Goal: Information Seeking & Learning: Learn about a topic

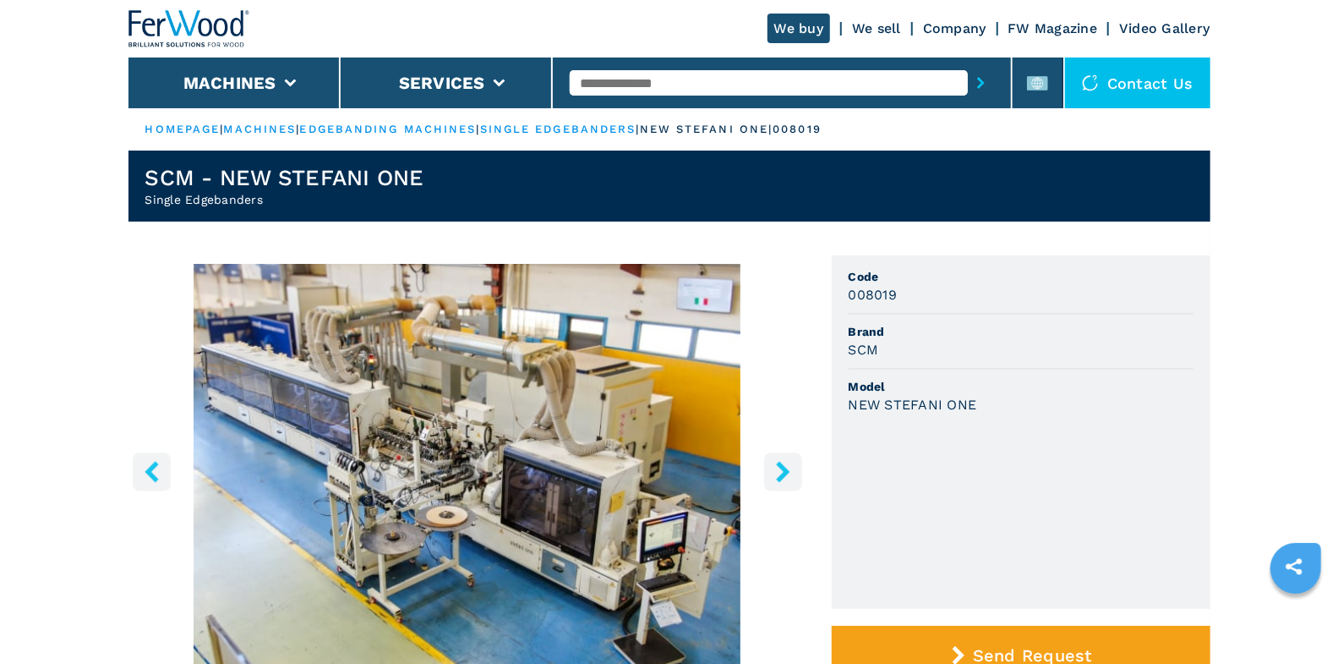
click at [650, 82] on input "text" at bounding box center [769, 82] width 398 height 25
type input "****"
click at [968, 63] on button "submit-button" at bounding box center [981, 82] width 26 height 39
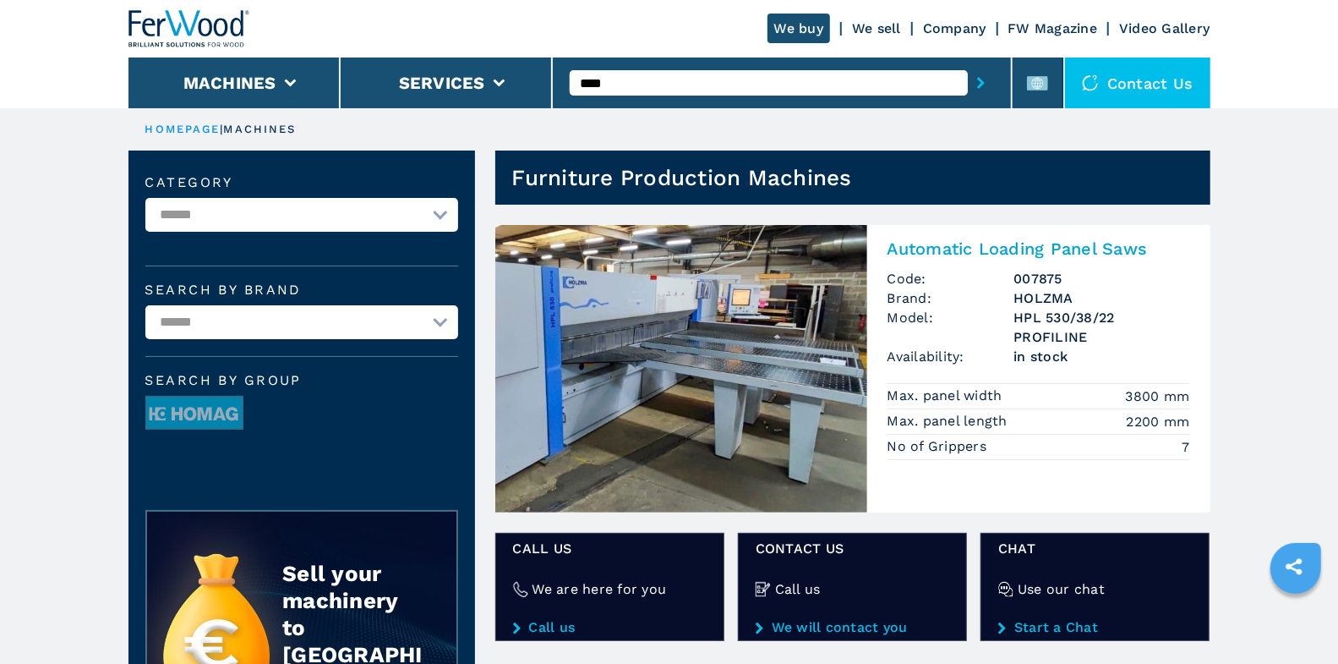
click at [977, 254] on h2 "Automatic Loading Panel Saws" at bounding box center [1039, 248] width 303 height 20
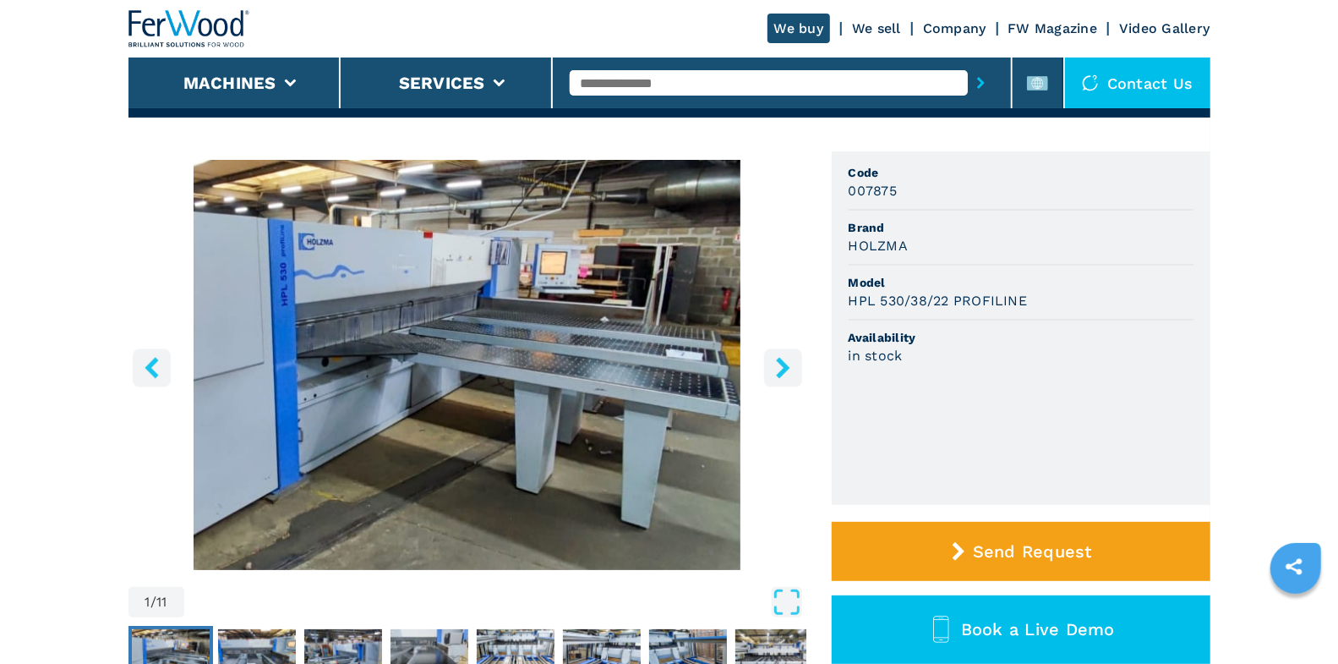
scroll to position [111, 0]
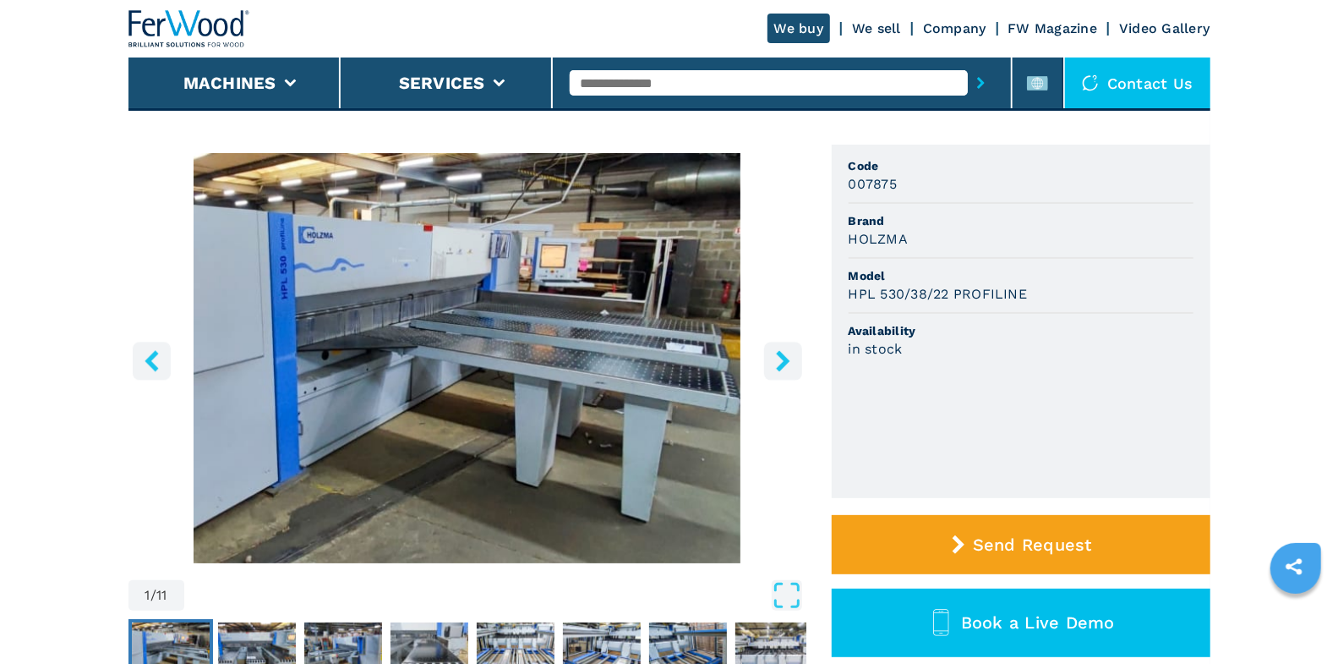
click at [786, 361] on icon "right-button" at bounding box center [783, 360] width 14 height 21
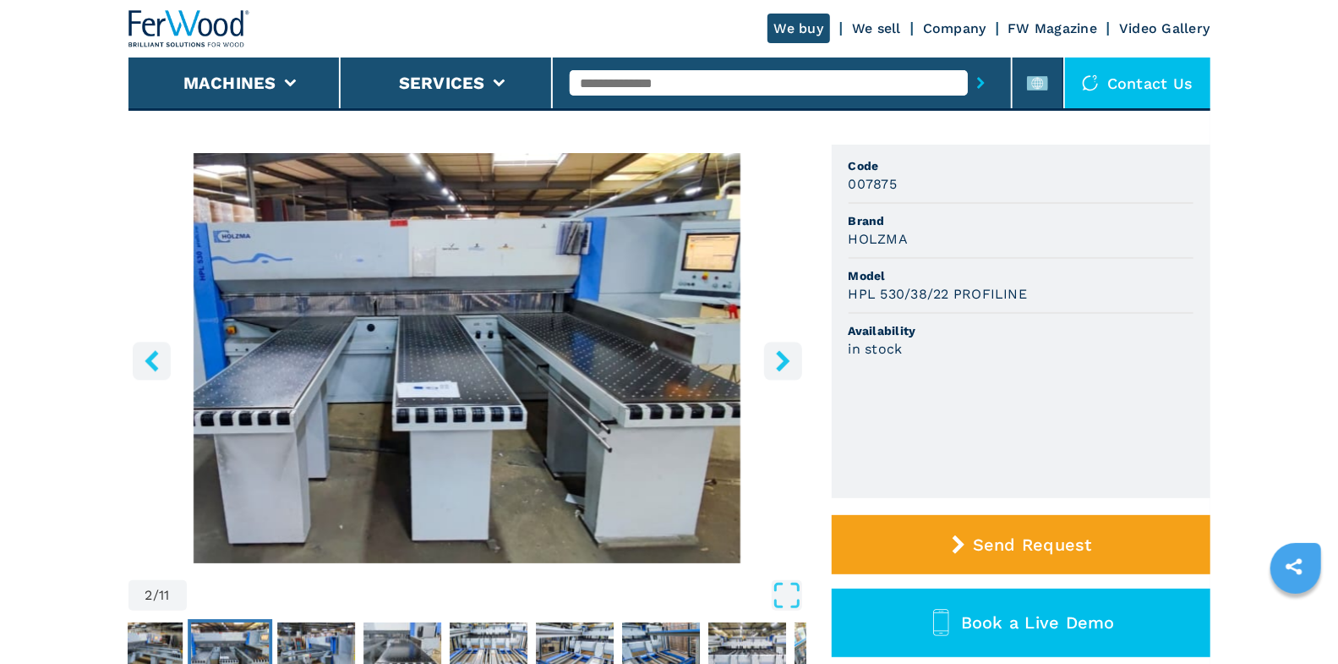
click at [791, 361] on icon "right-button" at bounding box center [783, 360] width 21 height 21
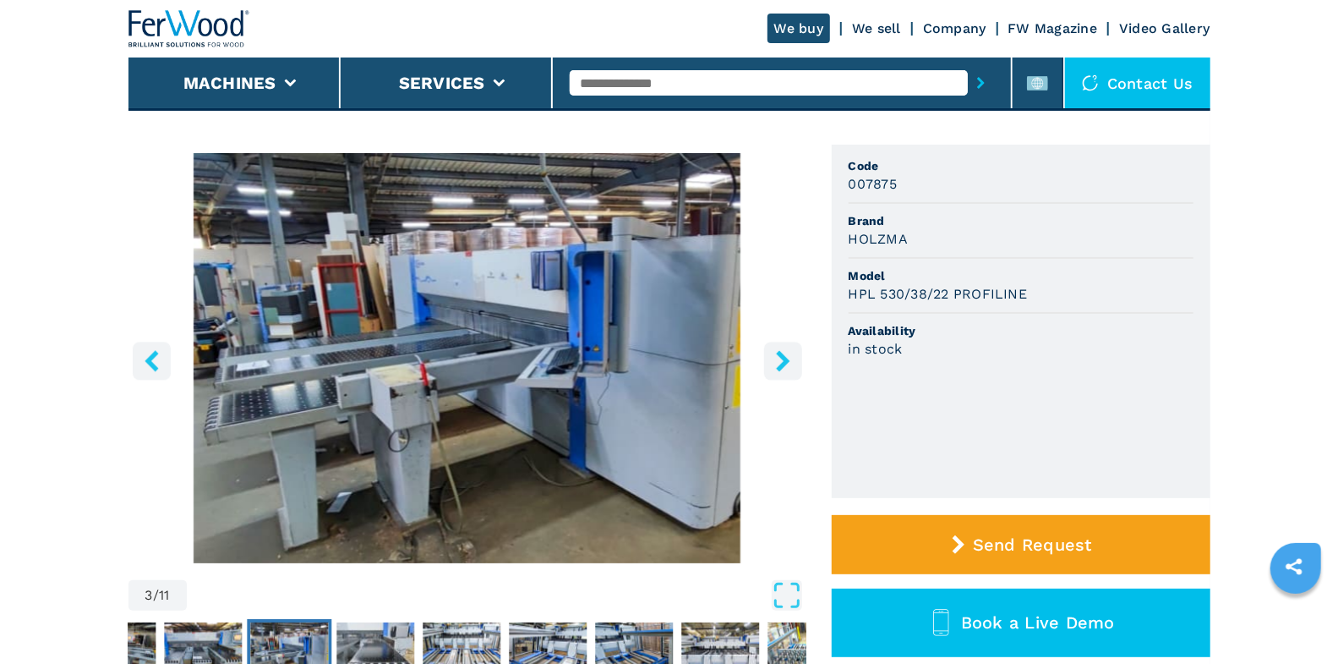
click at [790, 360] on icon "right-button" at bounding box center [783, 360] width 21 height 21
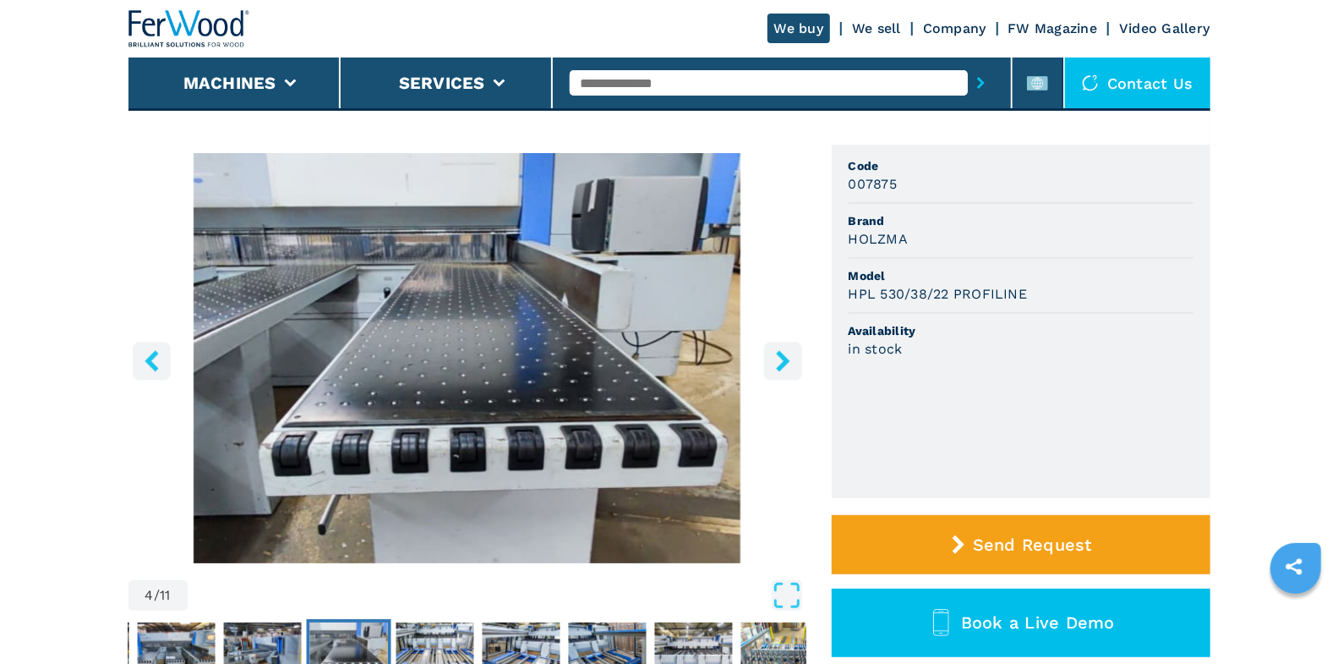
click at [790, 360] on icon "right-button" at bounding box center [783, 360] width 21 height 21
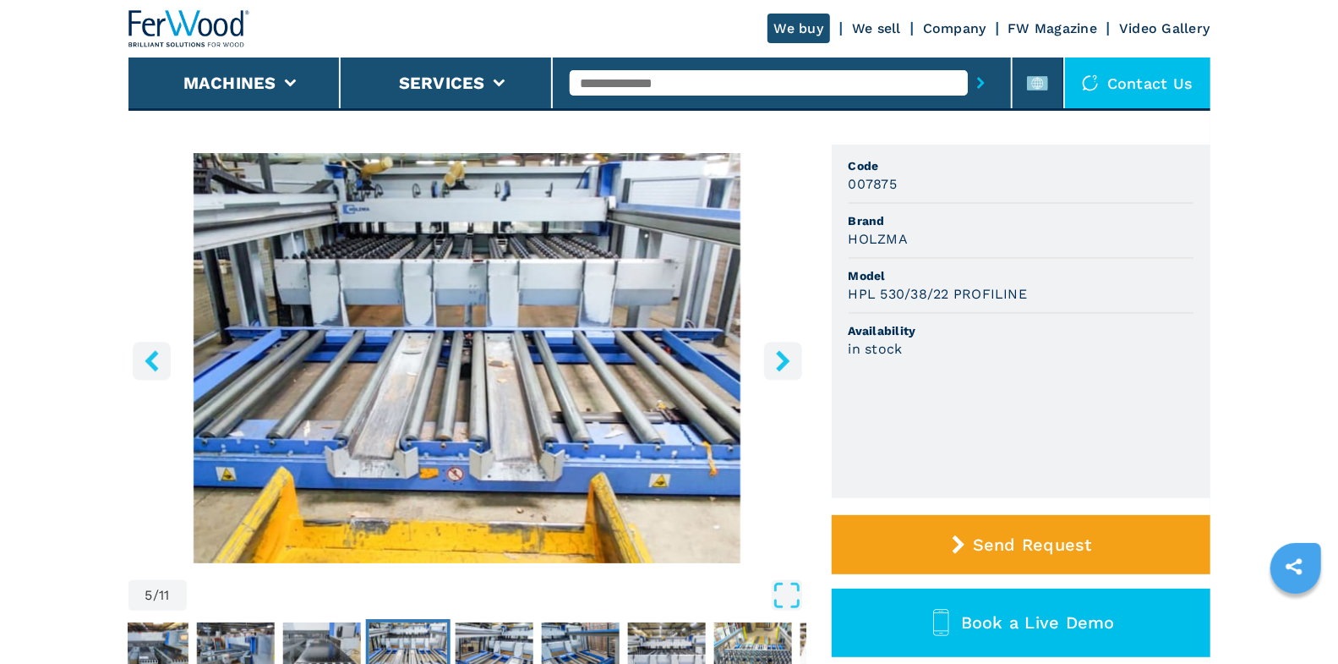
click at [790, 360] on icon "right-button" at bounding box center [783, 360] width 21 height 21
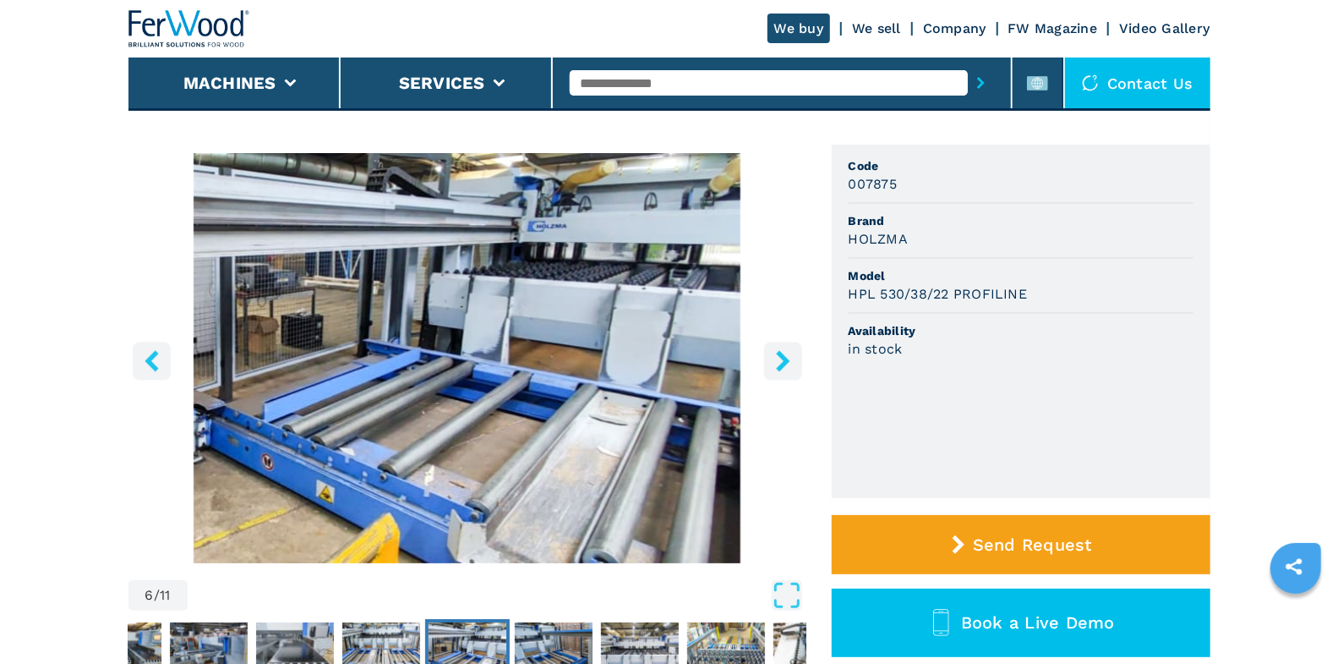
click at [790, 360] on icon "right-button" at bounding box center [783, 360] width 21 height 21
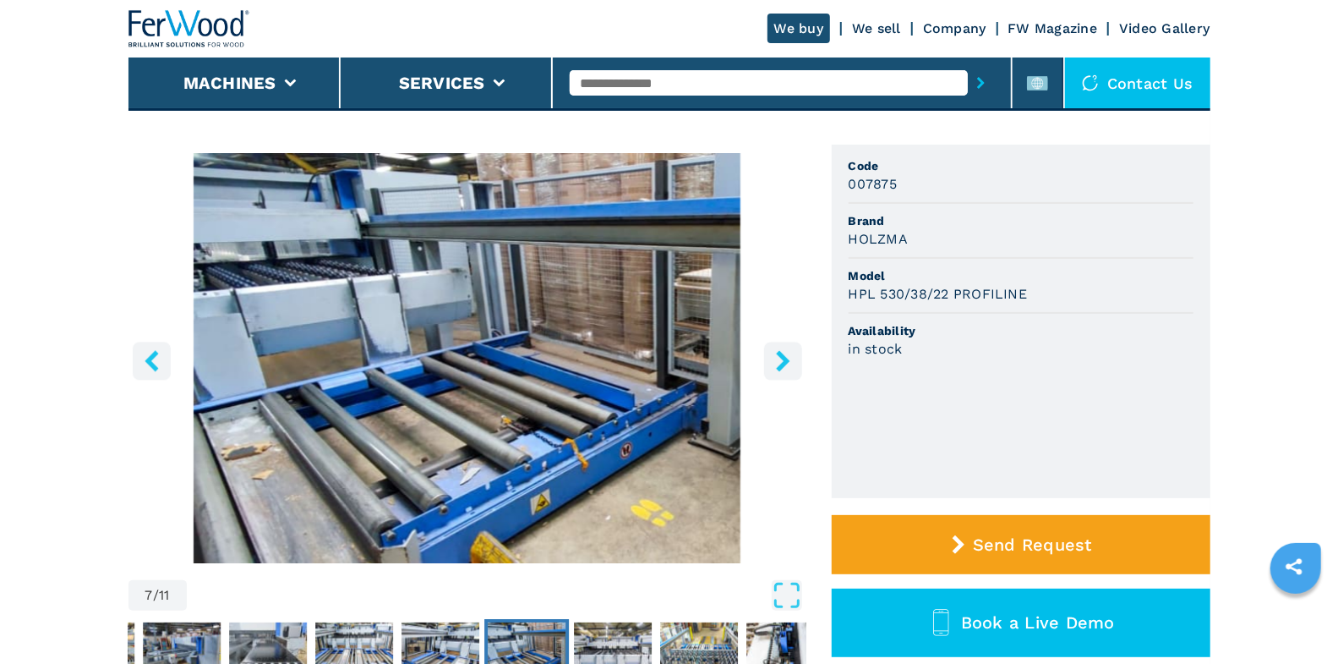
click at [787, 360] on icon "right-button" at bounding box center [783, 360] width 14 height 21
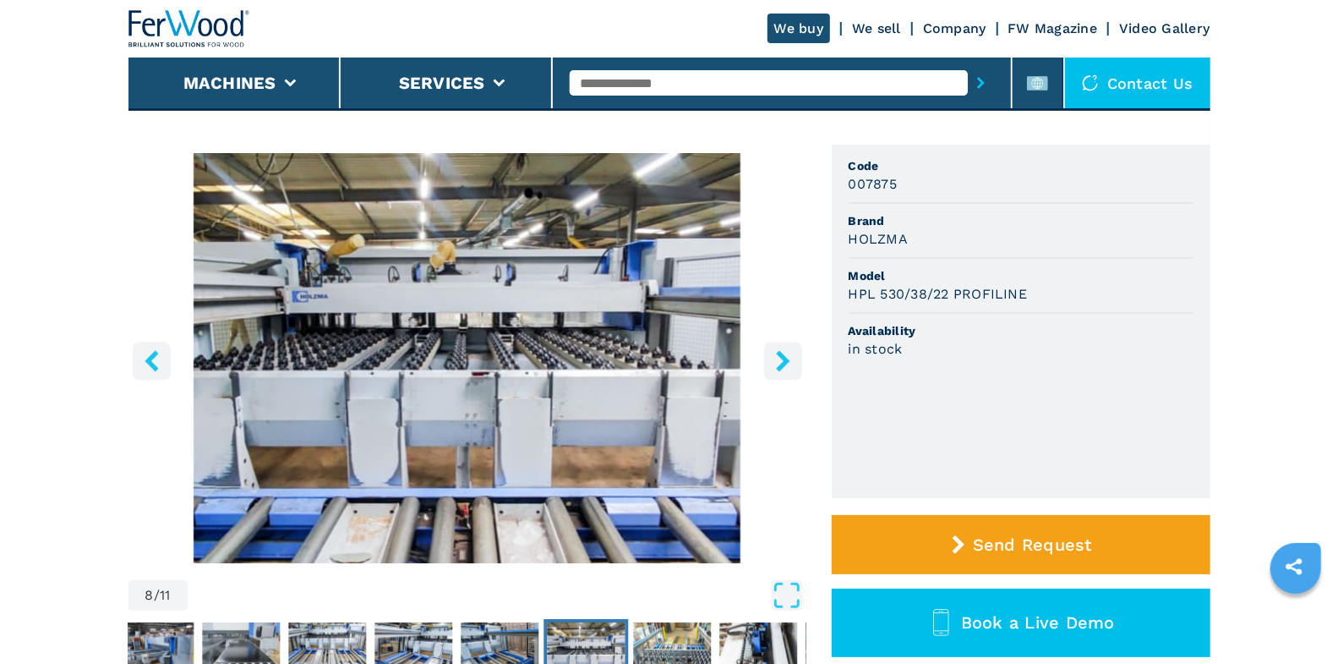
click at [787, 360] on icon "right-button" at bounding box center [783, 360] width 14 height 21
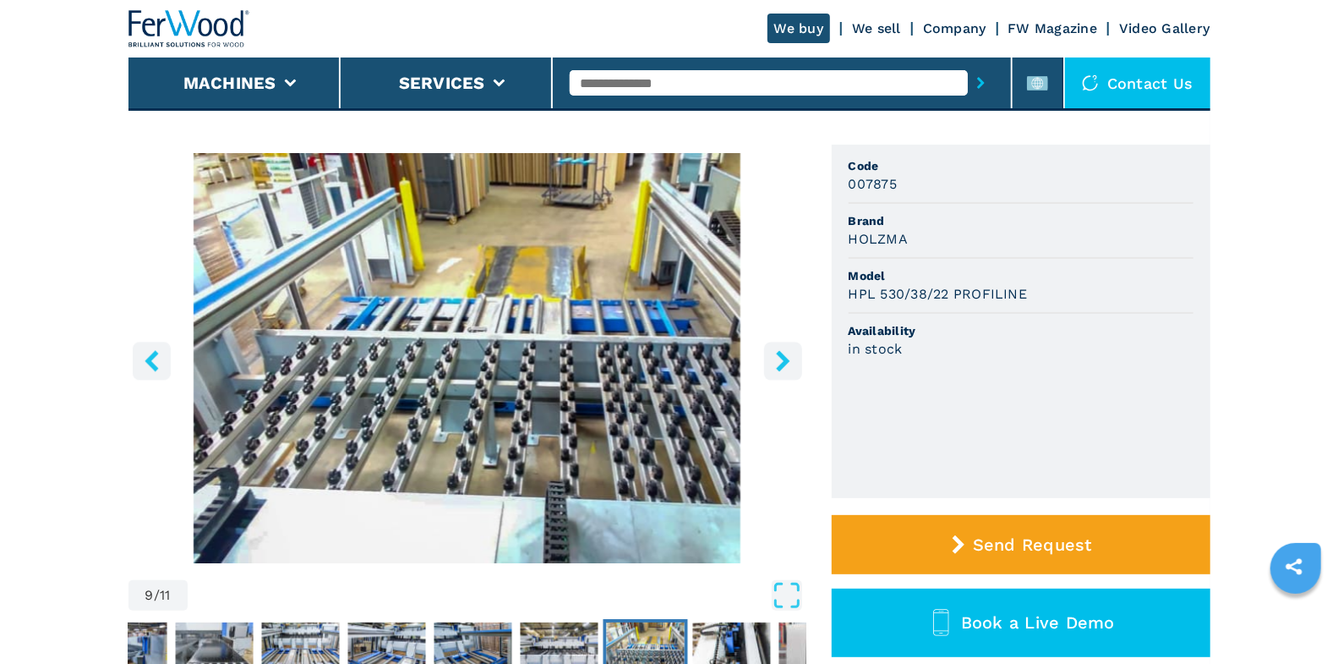
click at [787, 360] on icon "right-button" at bounding box center [783, 360] width 14 height 21
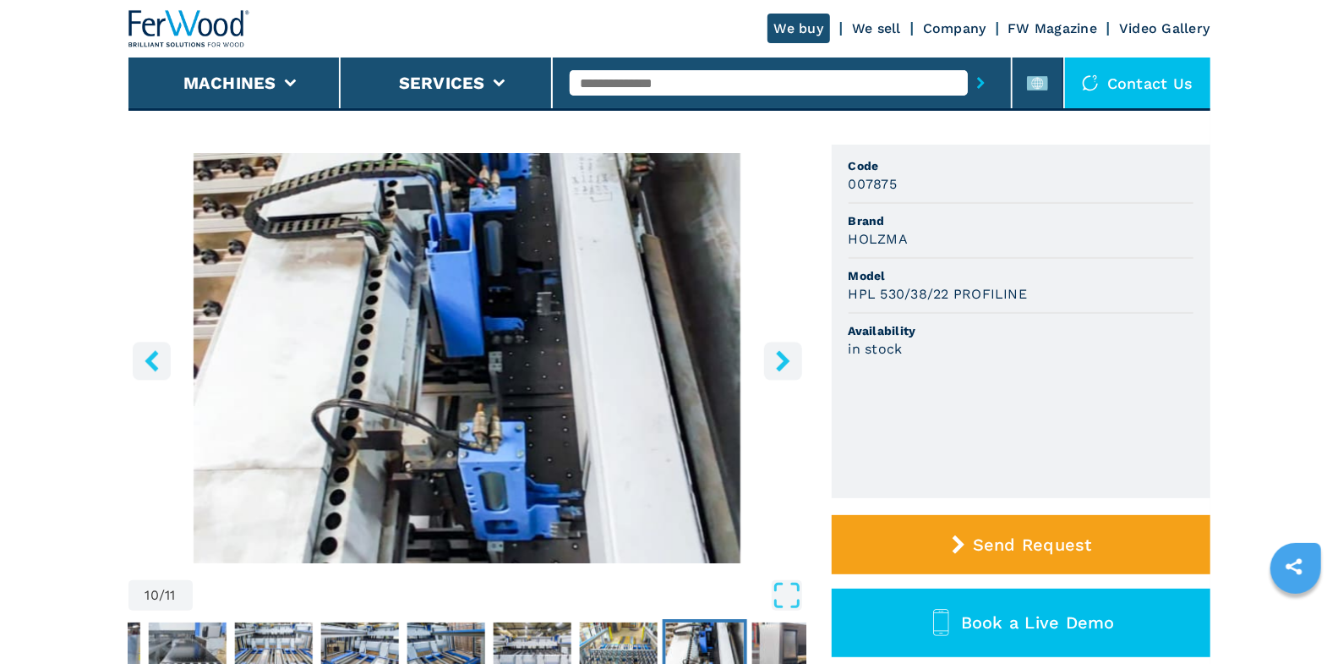
click at [787, 360] on icon "right-button" at bounding box center [783, 360] width 14 height 21
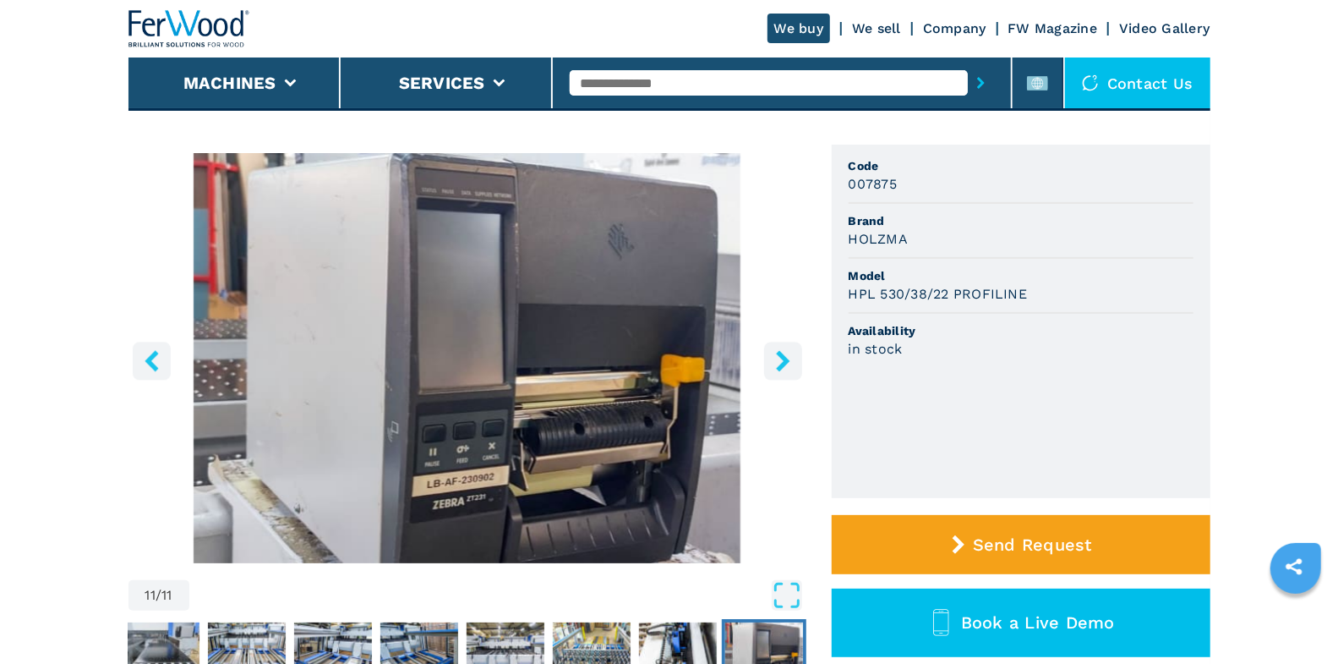
click at [787, 360] on icon "right-button" at bounding box center [783, 360] width 14 height 21
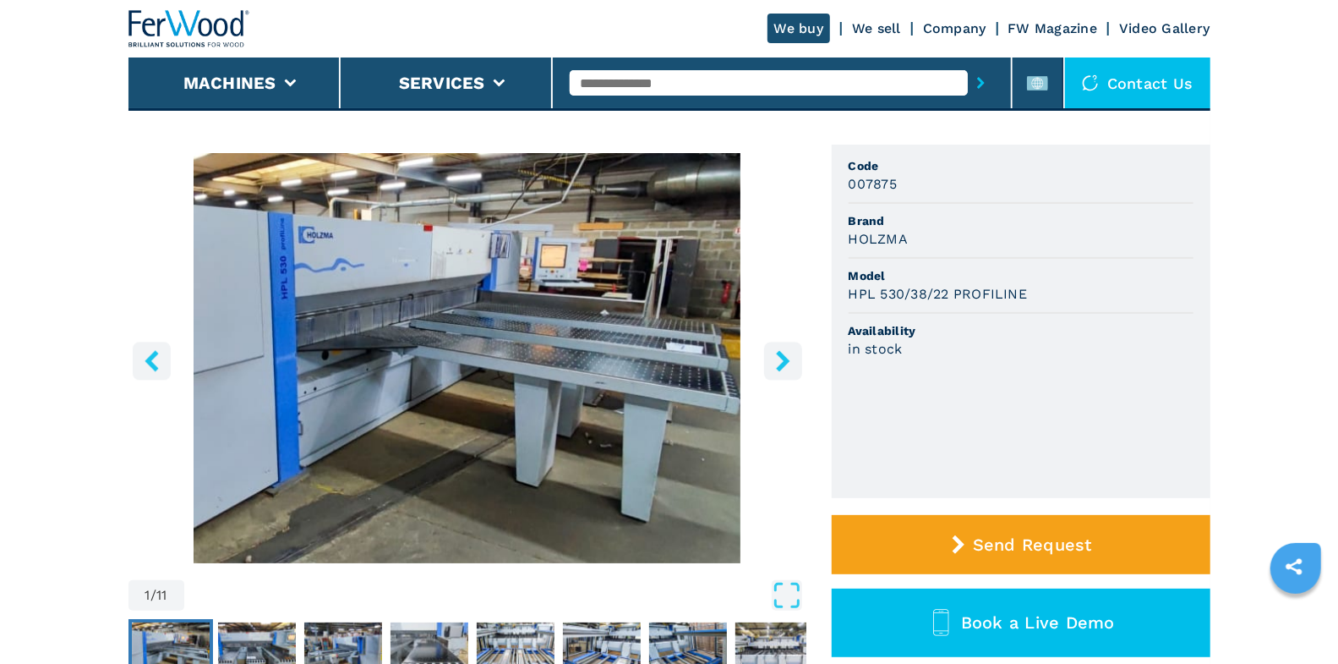
click at [779, 360] on icon "right-button" at bounding box center [783, 360] width 21 height 21
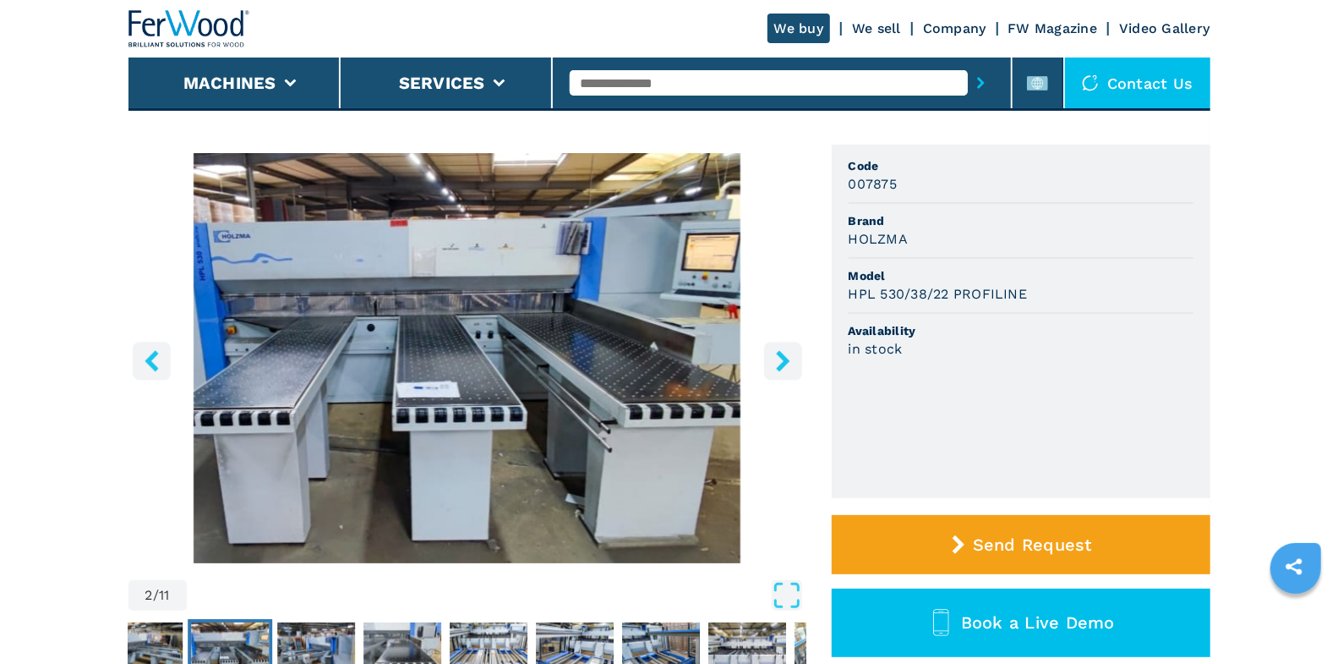
click at [779, 360] on icon "right-button" at bounding box center [783, 360] width 21 height 21
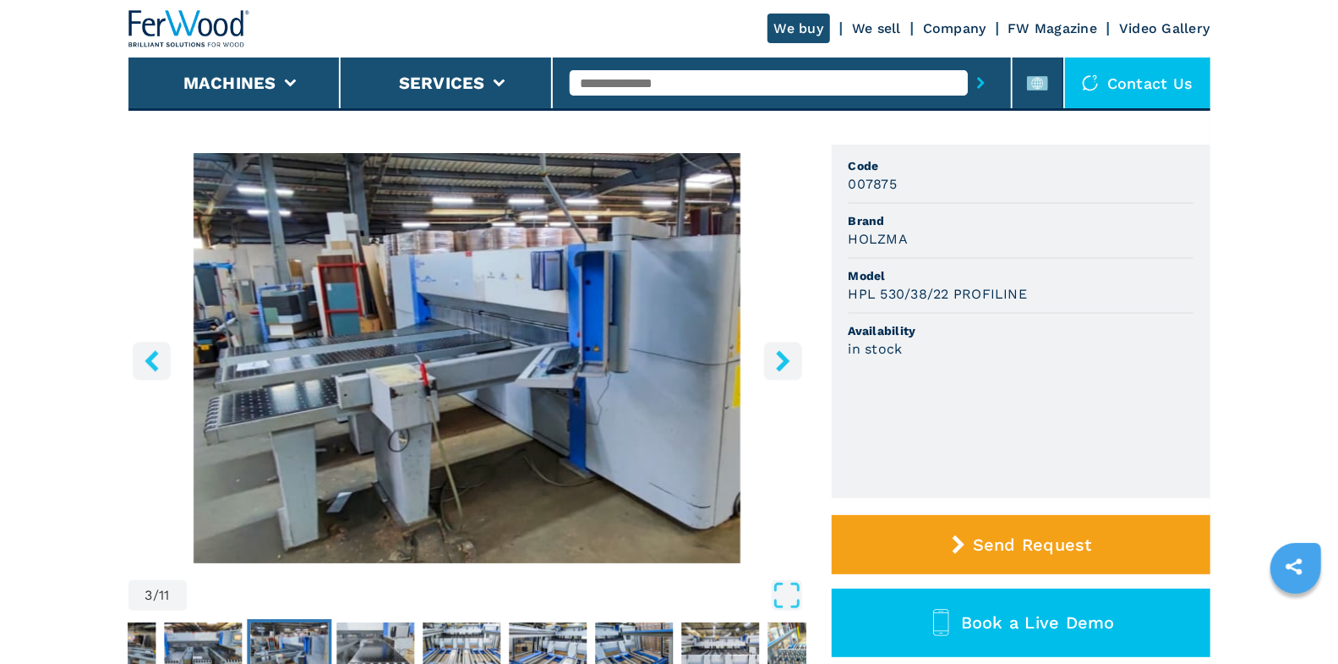
click at [779, 360] on icon "right-button" at bounding box center [783, 360] width 21 height 21
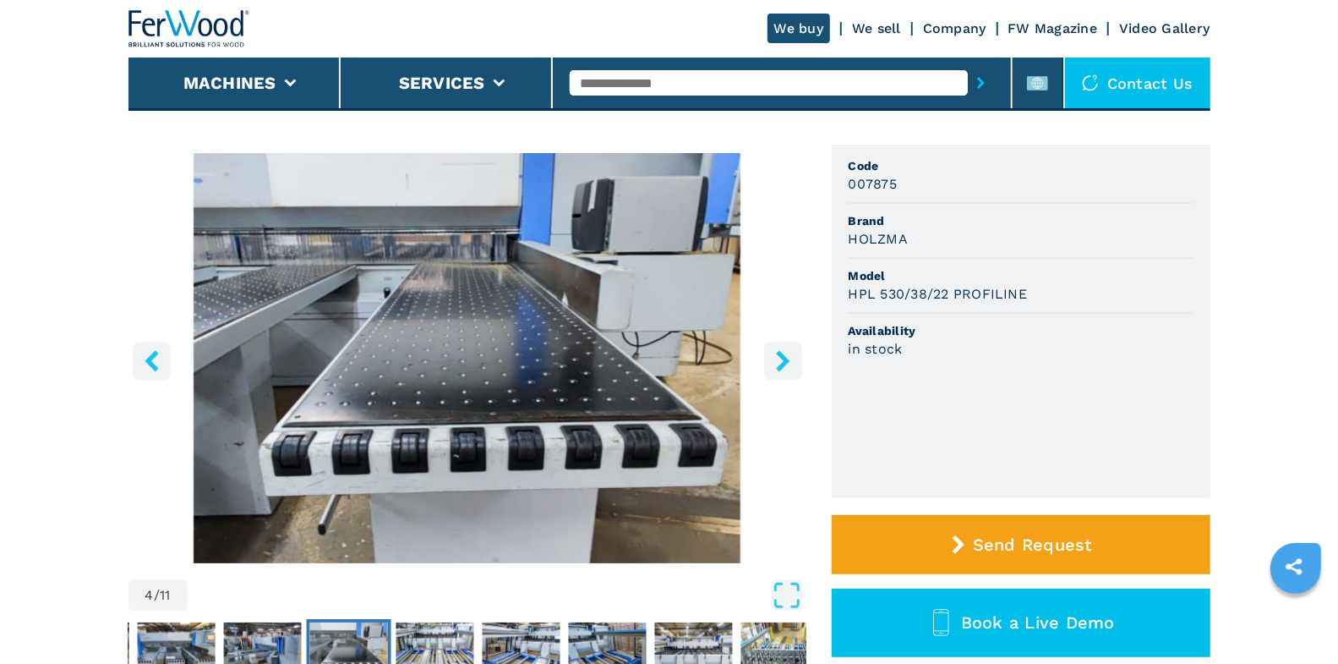
click at [779, 360] on icon "right-button" at bounding box center [783, 360] width 21 height 21
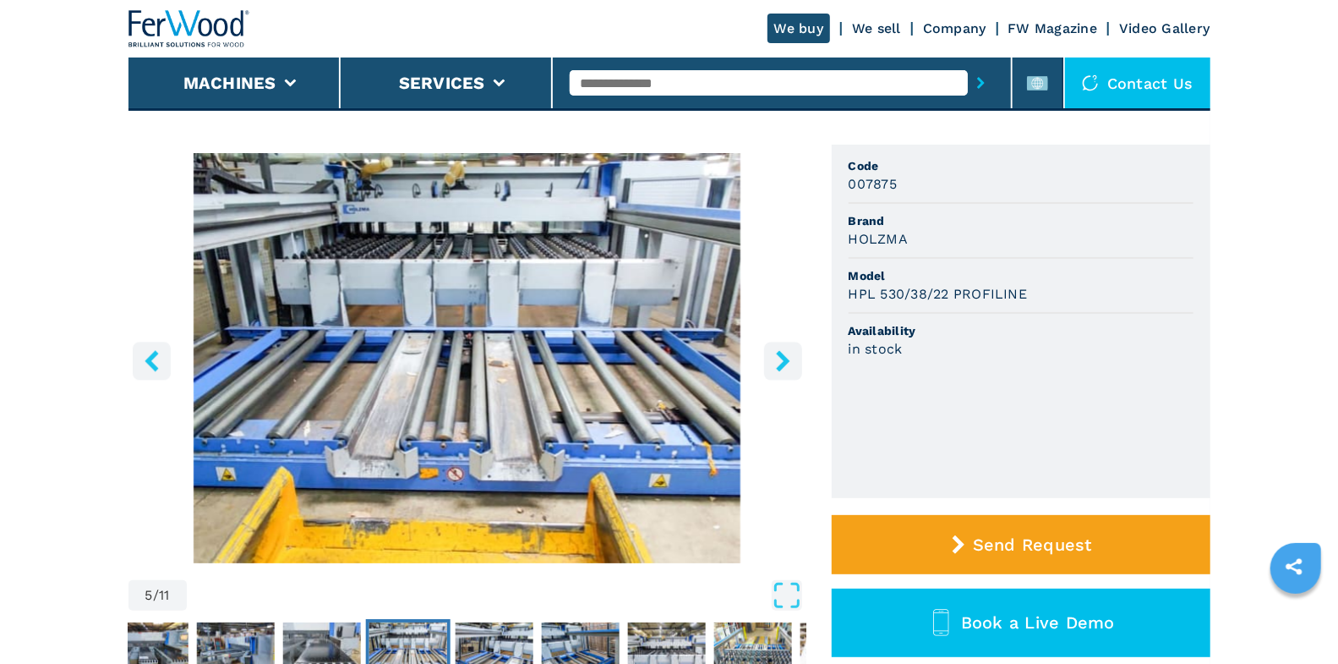
click at [779, 360] on icon "right-button" at bounding box center [783, 360] width 21 height 21
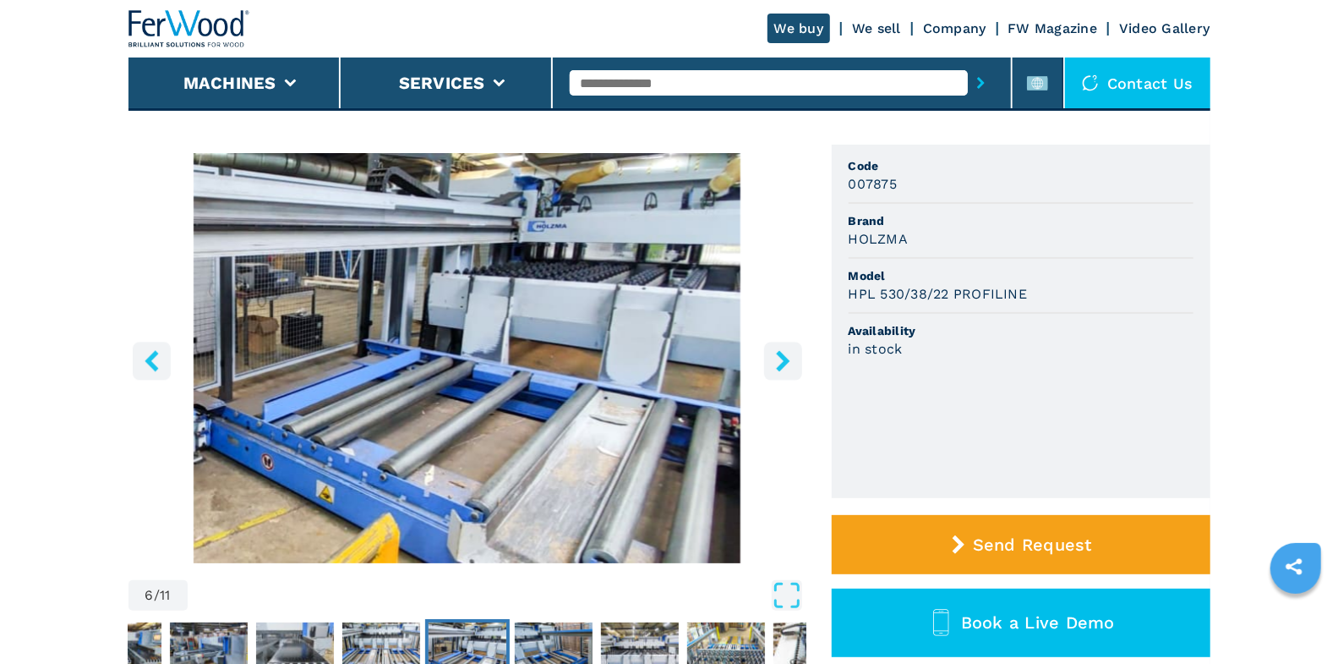
click at [779, 360] on icon "right-button" at bounding box center [783, 360] width 21 height 21
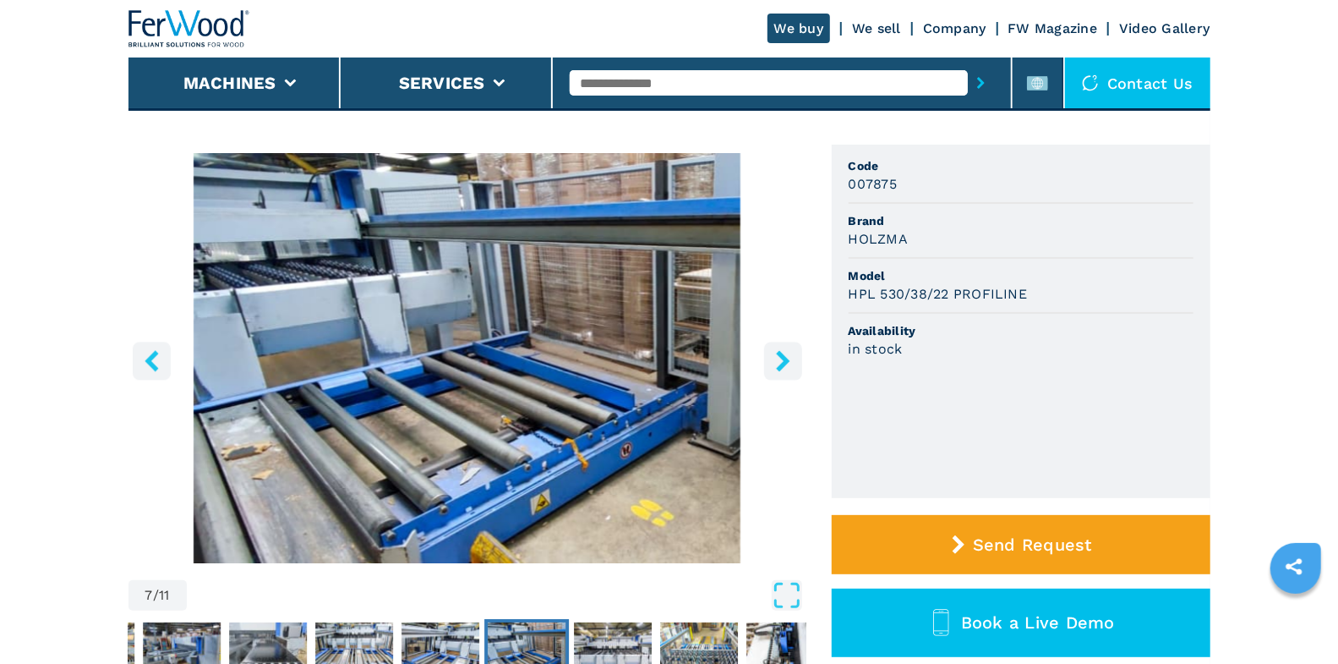
click at [779, 360] on icon "right-button" at bounding box center [783, 360] width 21 height 21
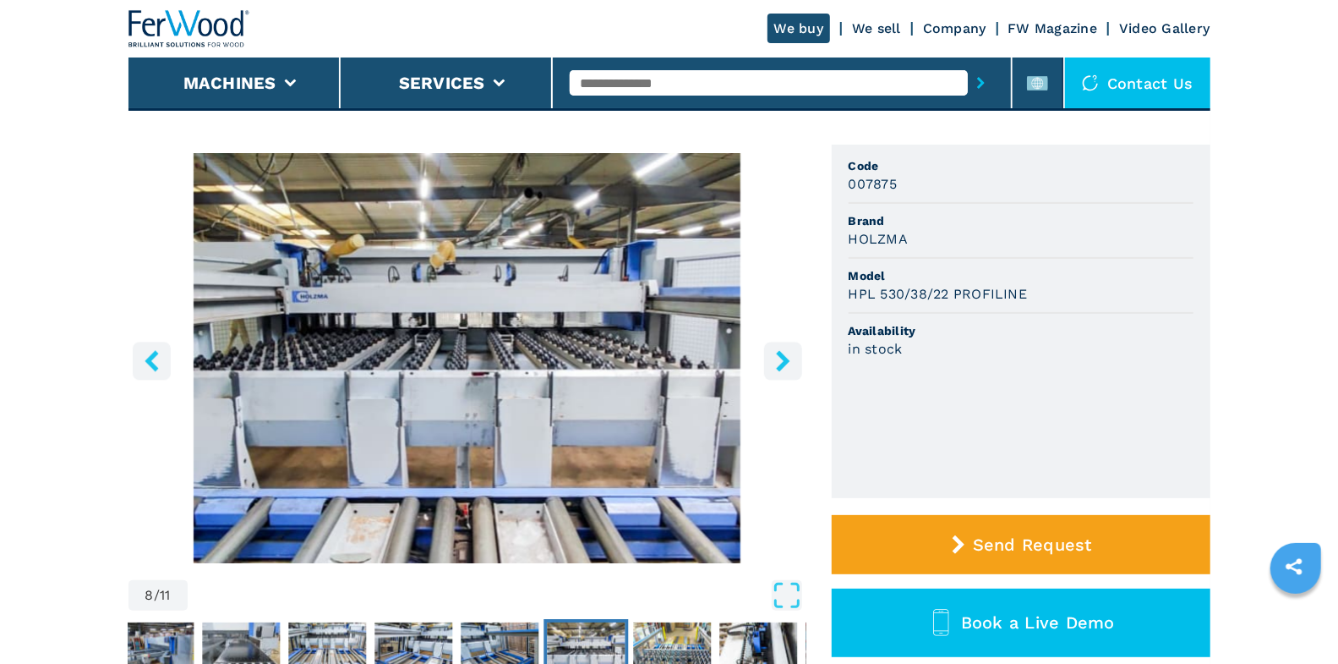
click at [785, 358] on icon "right-button" at bounding box center [783, 360] width 14 height 21
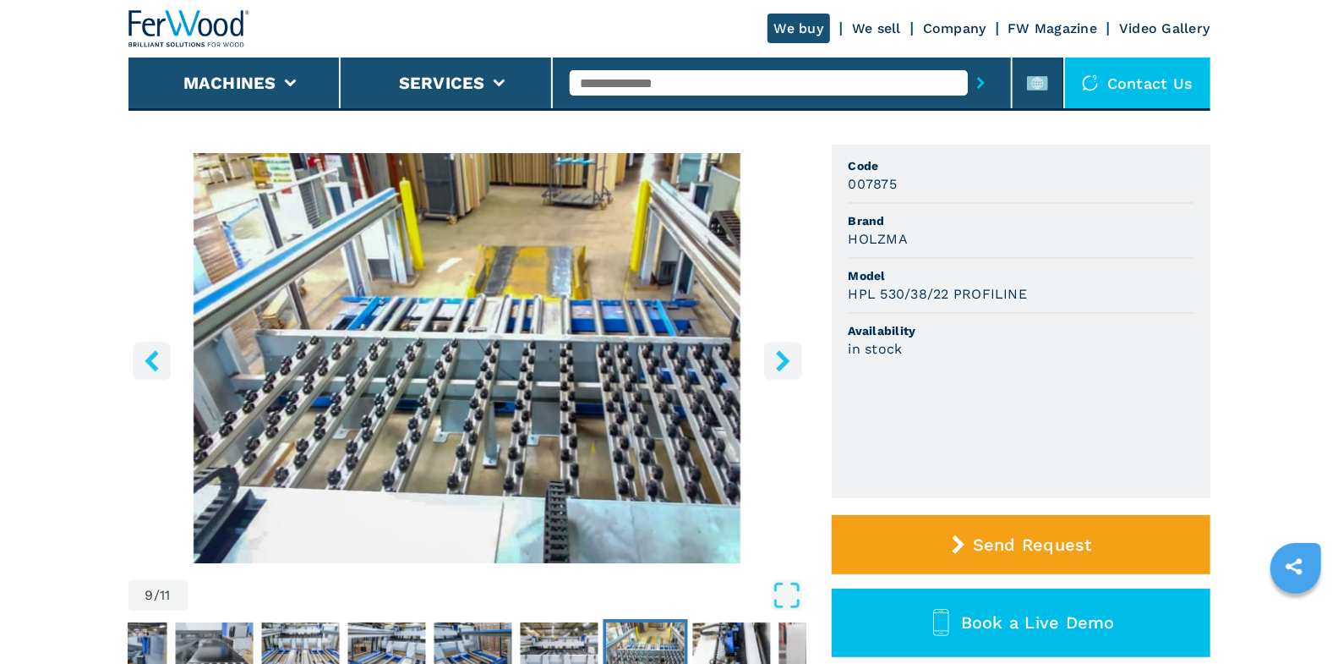
click at [785, 358] on icon "right-button" at bounding box center [783, 360] width 14 height 21
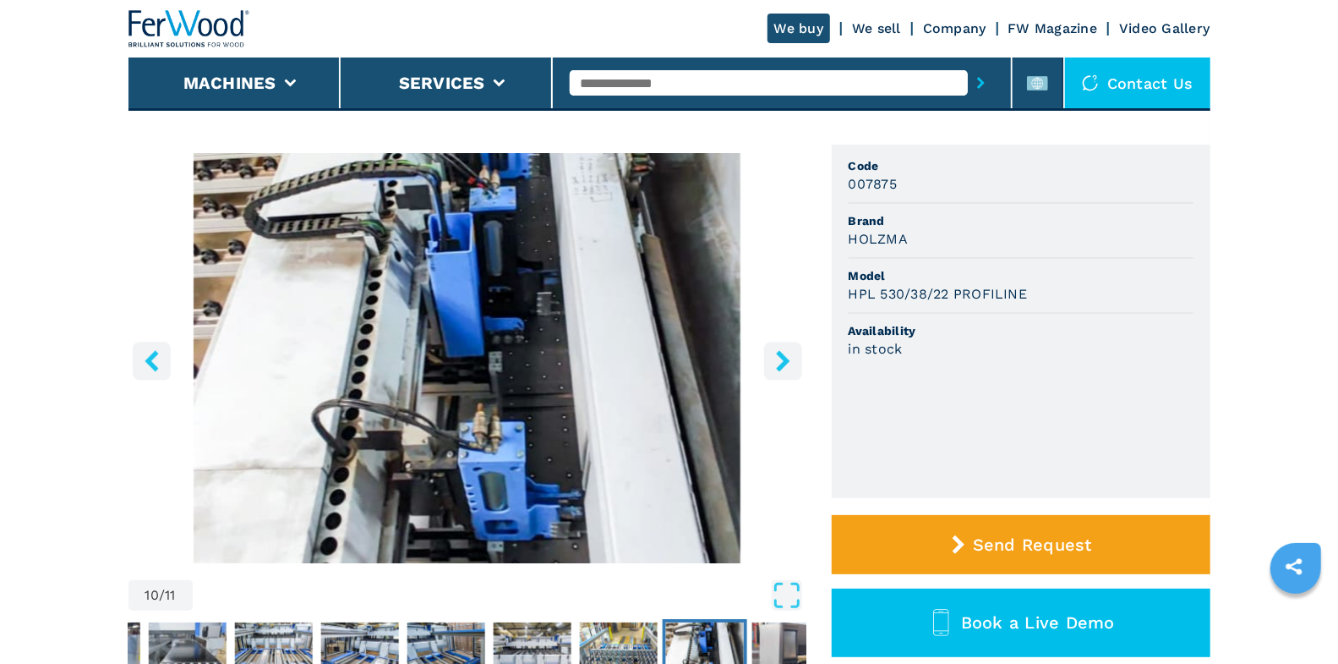
click at [785, 358] on icon "right-button" at bounding box center [783, 360] width 14 height 21
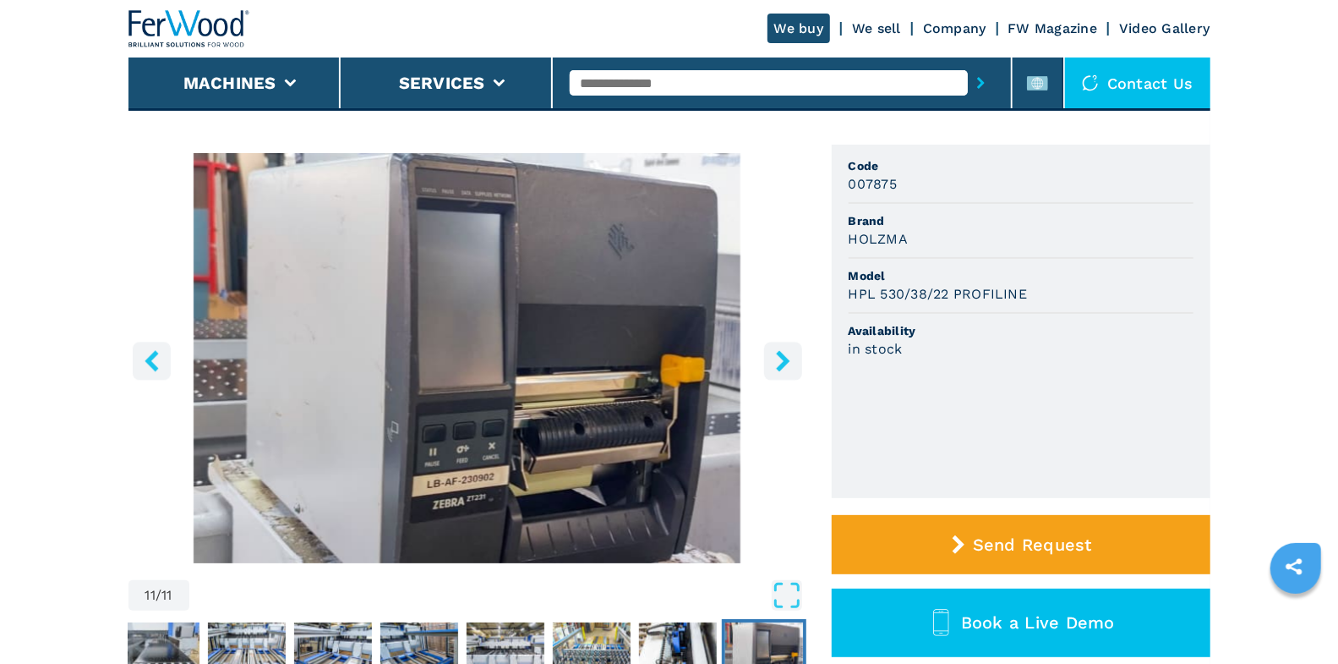
click at [785, 358] on icon "right-button" at bounding box center [783, 360] width 14 height 21
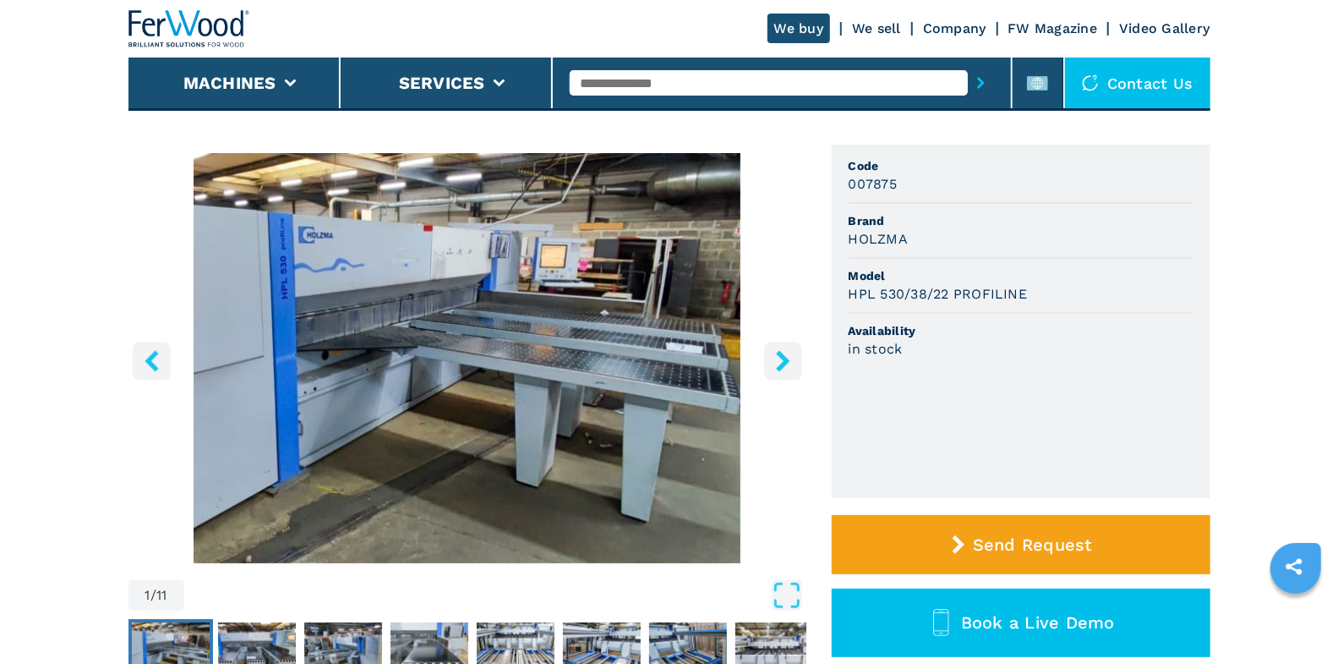
click at [785, 358] on icon "right-button" at bounding box center [783, 360] width 14 height 21
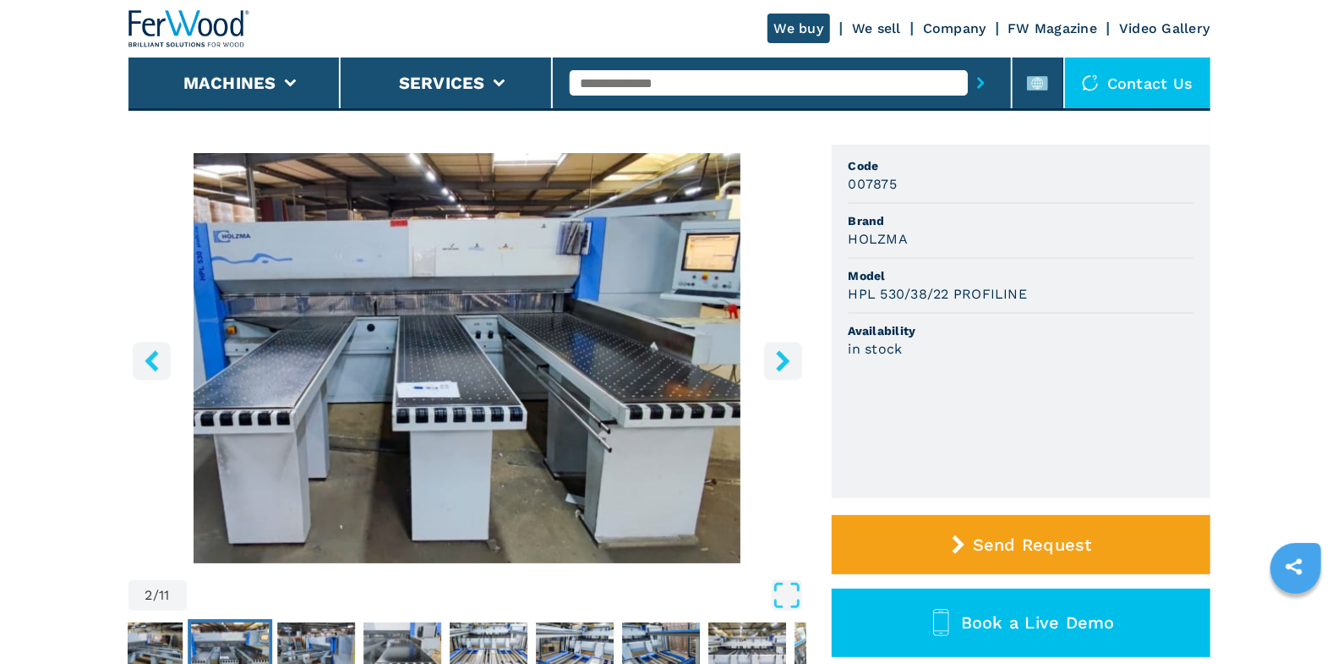
click at [785, 358] on icon "right-button" at bounding box center [783, 360] width 14 height 21
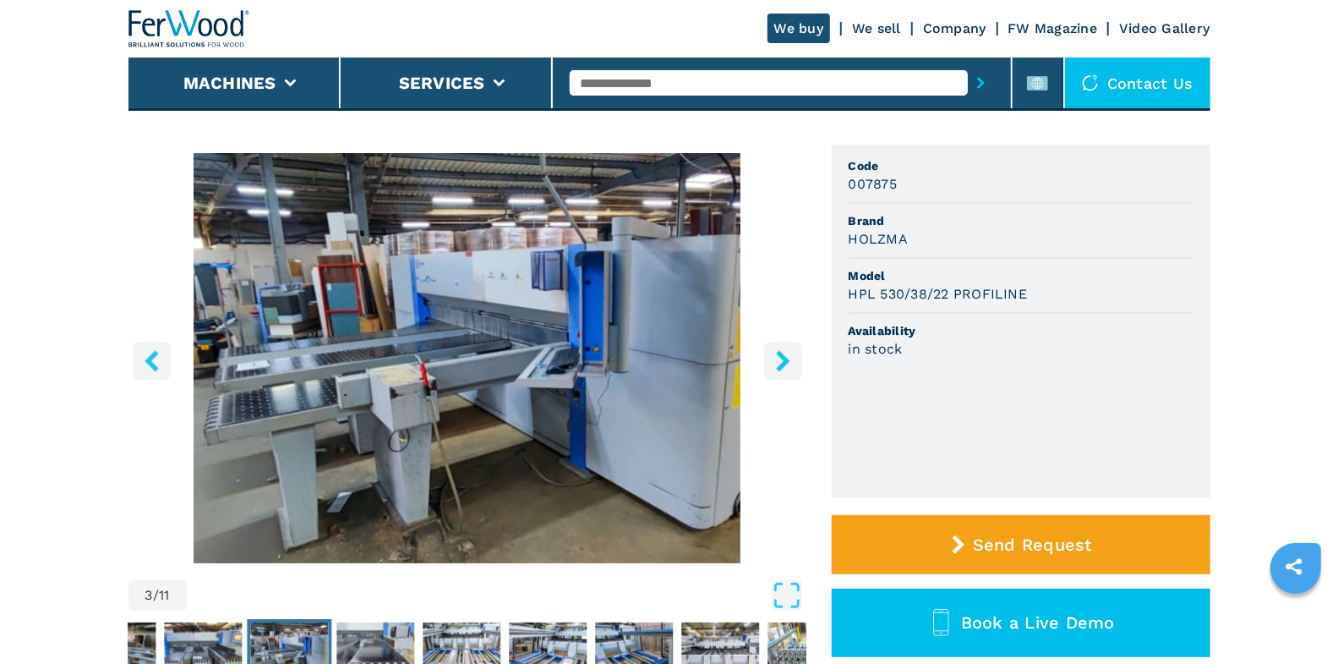
click at [774, 353] on icon "right-button" at bounding box center [783, 360] width 21 height 21
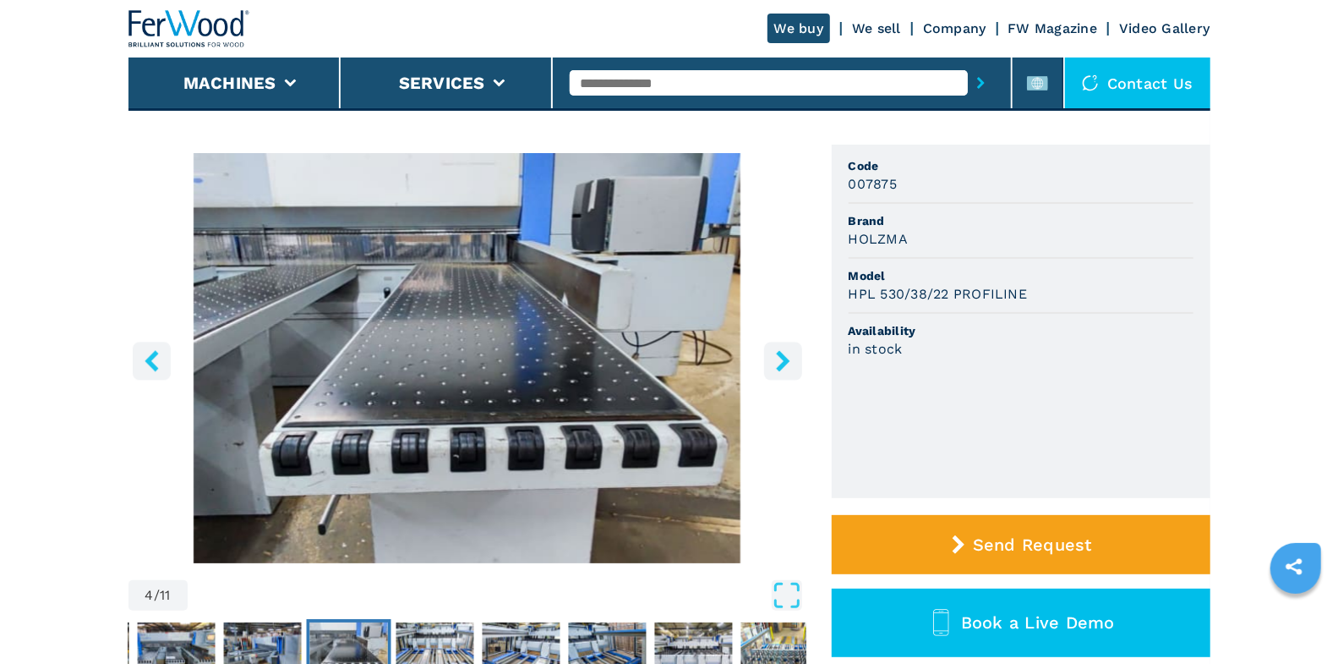
click at [776, 354] on icon "right-button" at bounding box center [783, 360] width 21 height 21
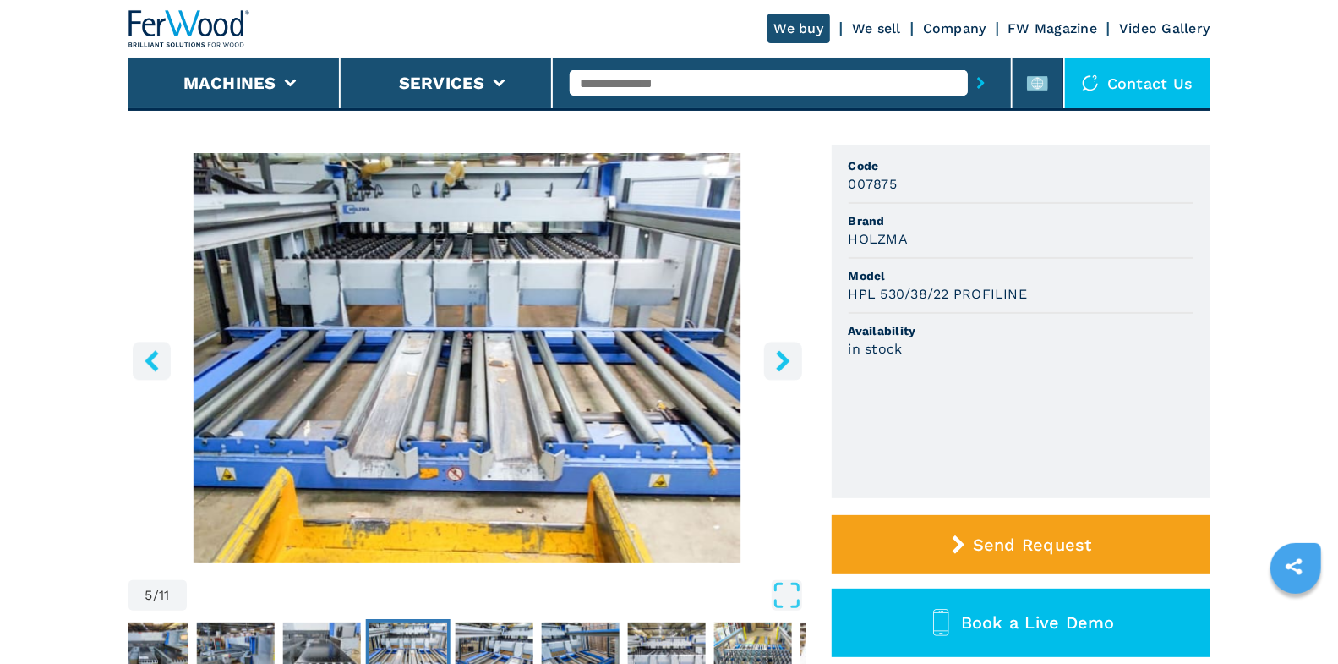
click at [776, 354] on icon "right-button" at bounding box center [783, 360] width 21 height 21
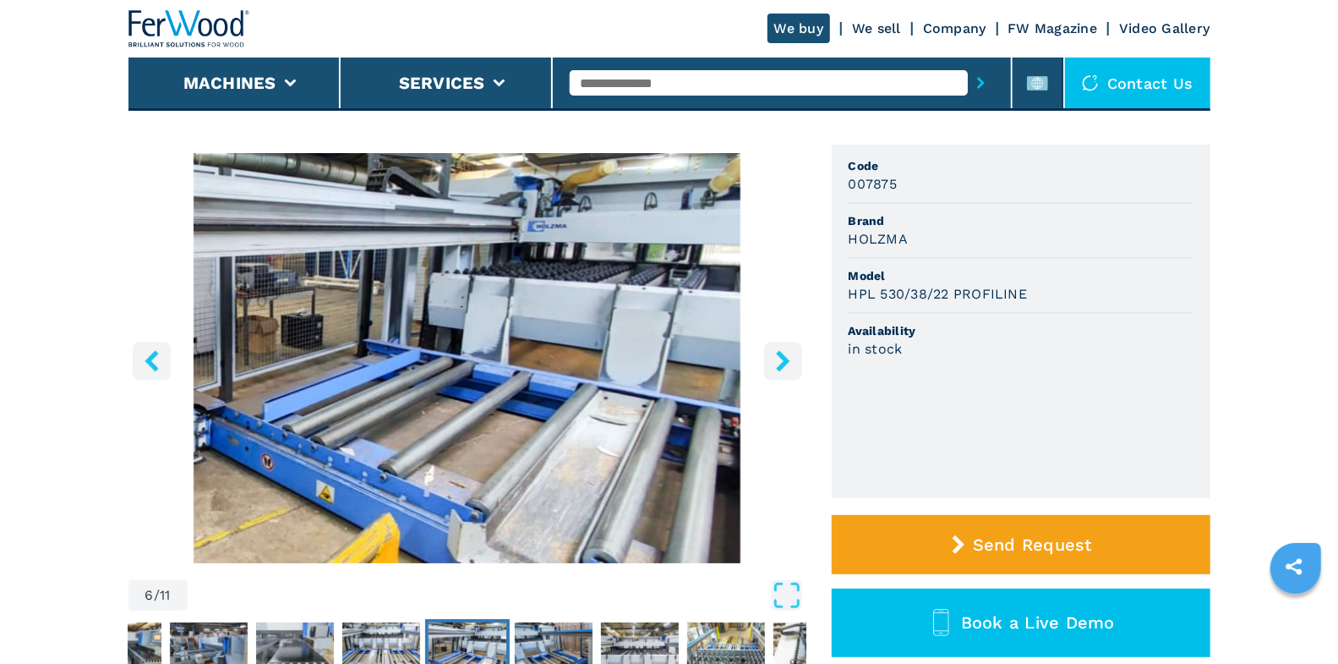
click at [776, 354] on icon "right-button" at bounding box center [783, 360] width 21 height 21
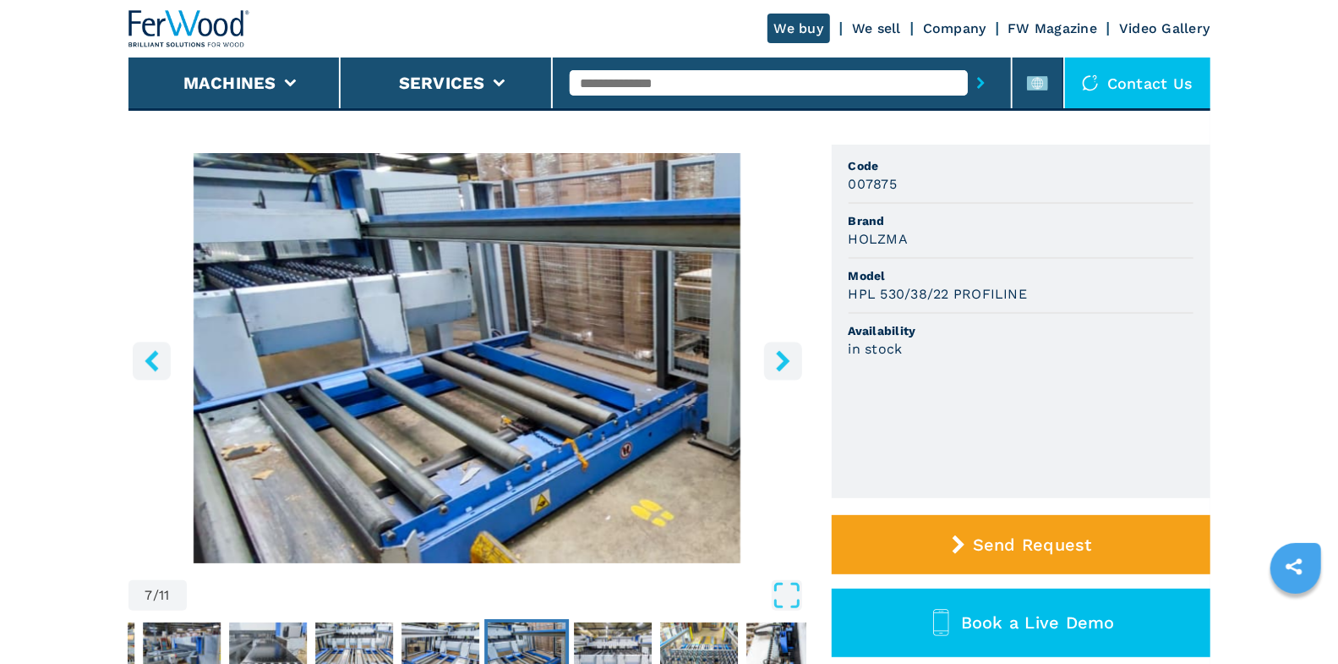
click at [776, 354] on icon "right-button" at bounding box center [783, 360] width 21 height 21
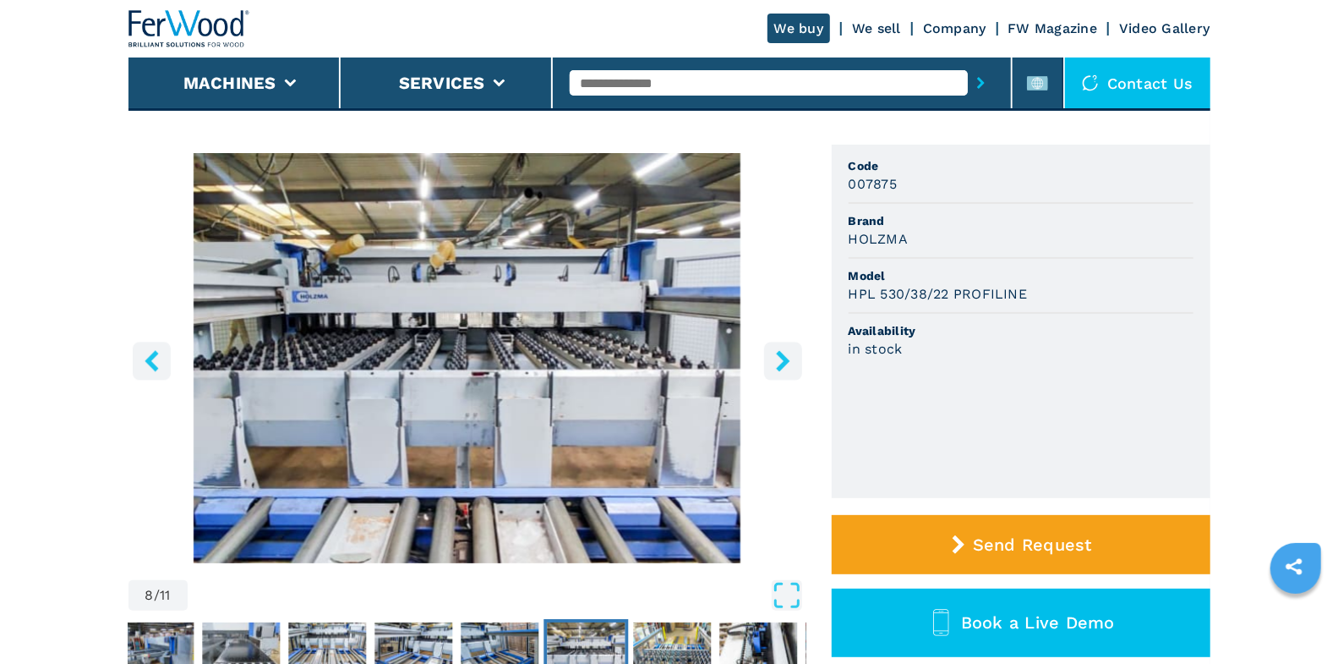
click at [776, 354] on icon "right-button" at bounding box center [783, 360] width 21 height 21
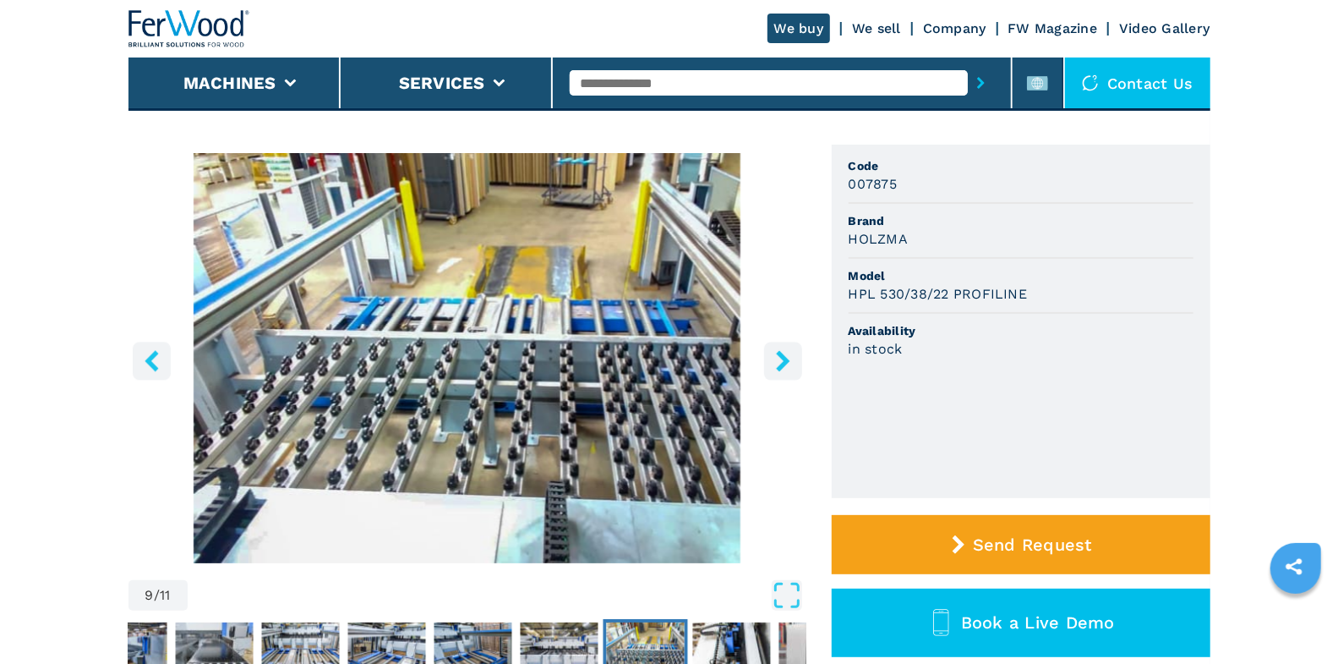
click at [776, 354] on icon "right-button" at bounding box center [783, 360] width 21 height 21
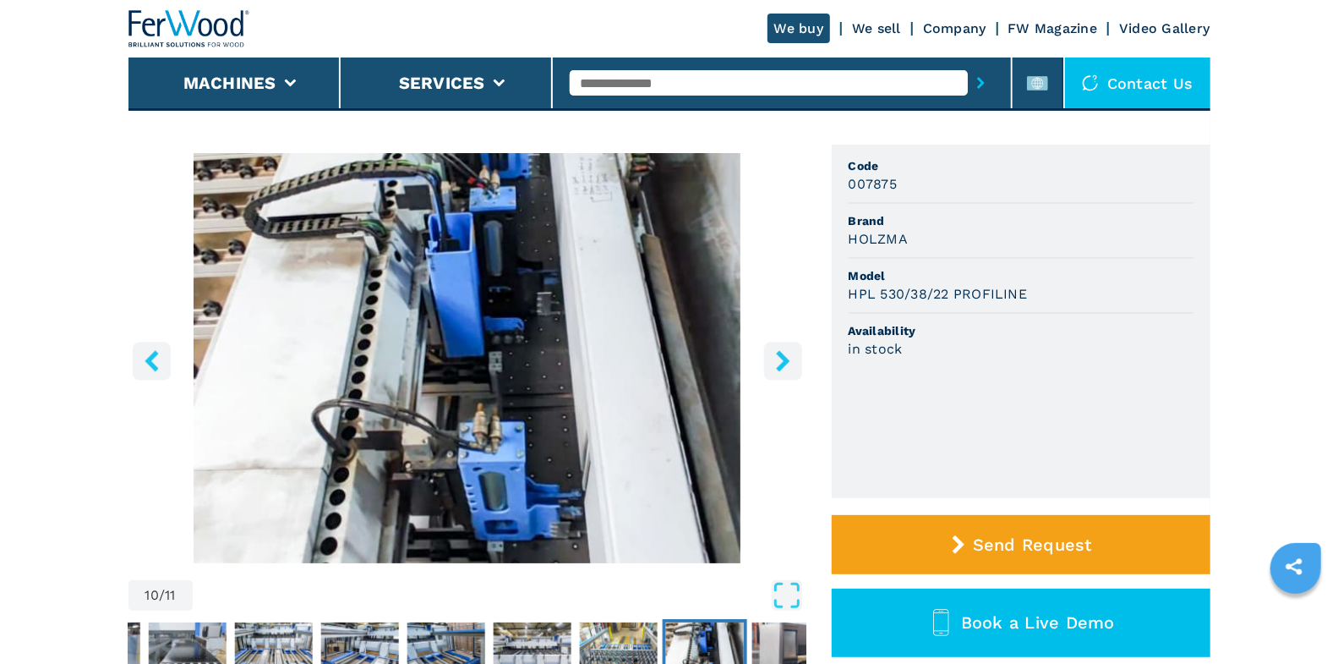
scroll to position [112, 0]
